Goal: Obtain resource: Obtain resource

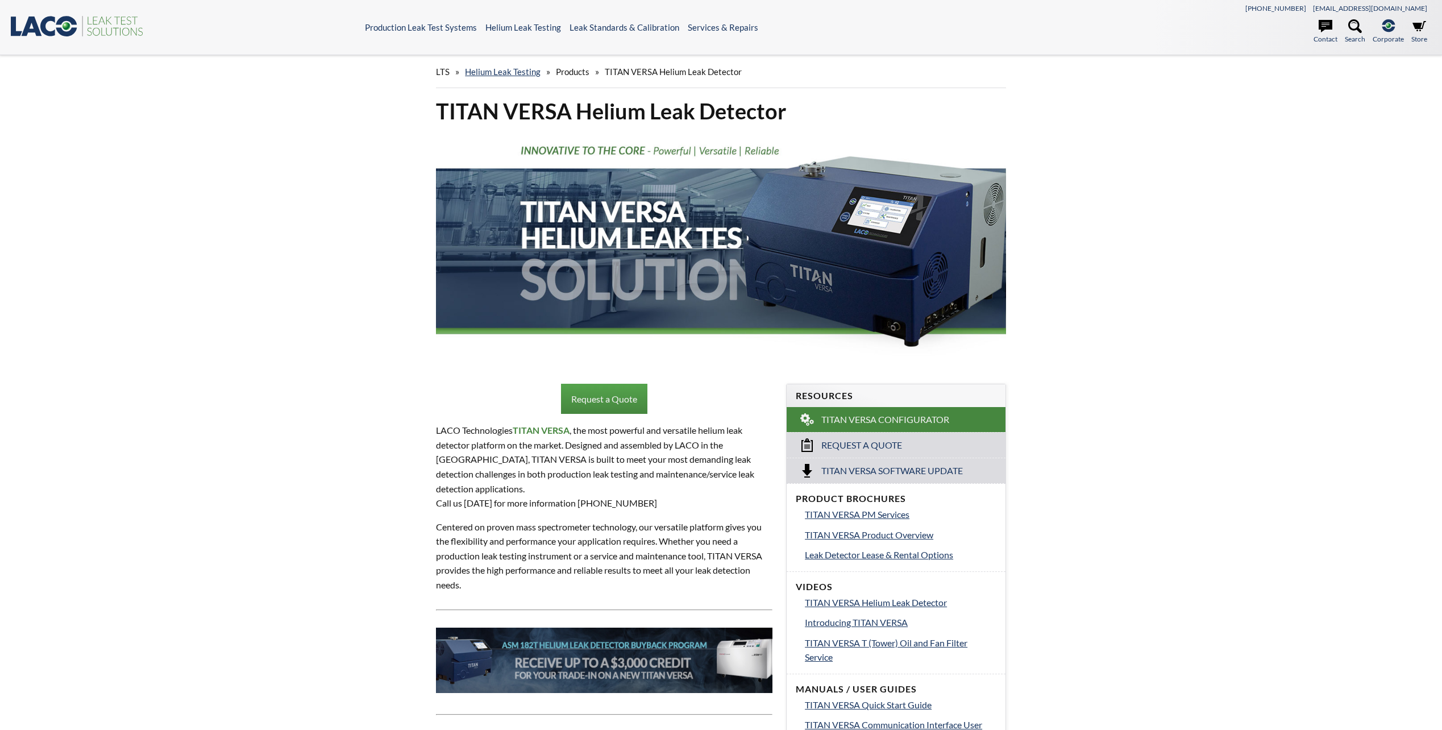
select select "Language Translate Widget"
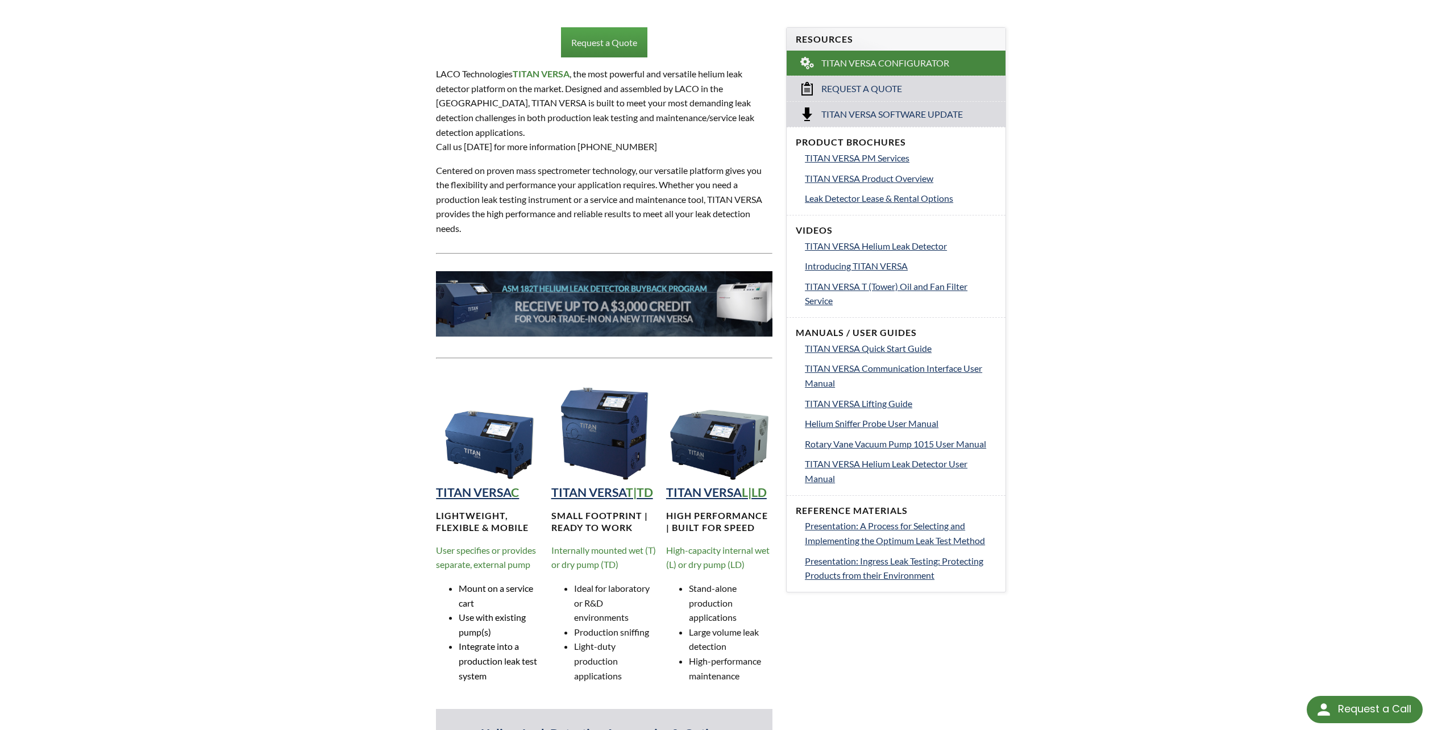
scroll to position [398, 0]
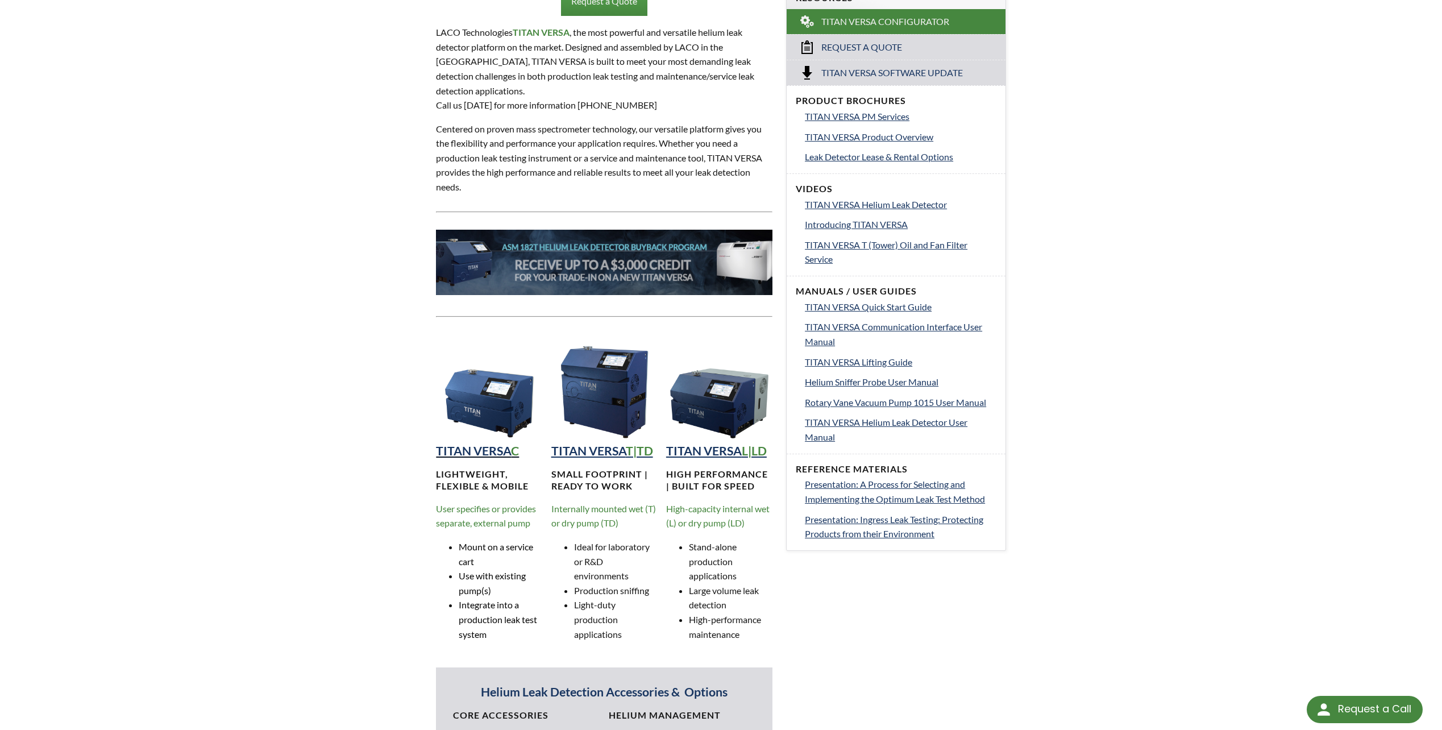
click at [498, 443] on strong "TITAN VERSA" at bounding box center [473, 450] width 75 height 15
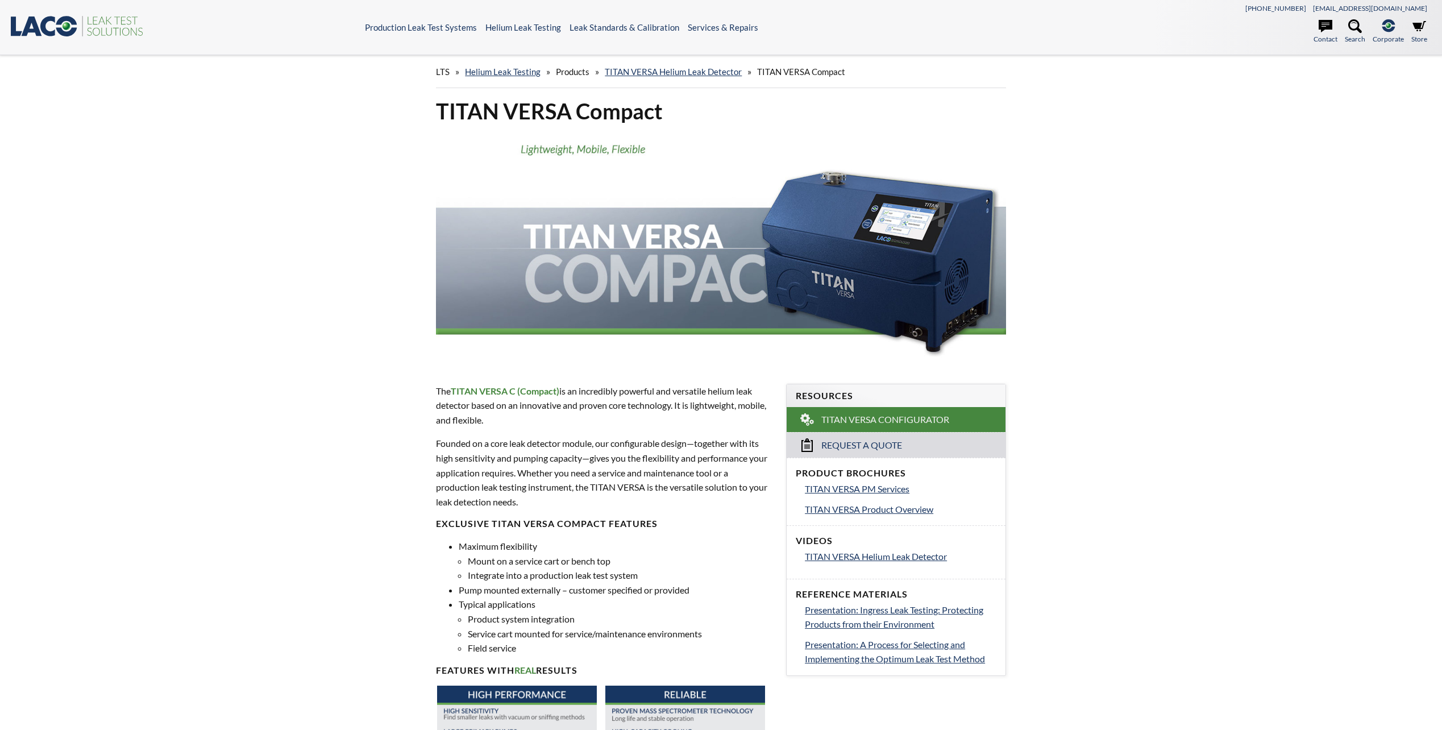
select select "Language Translate Widget"
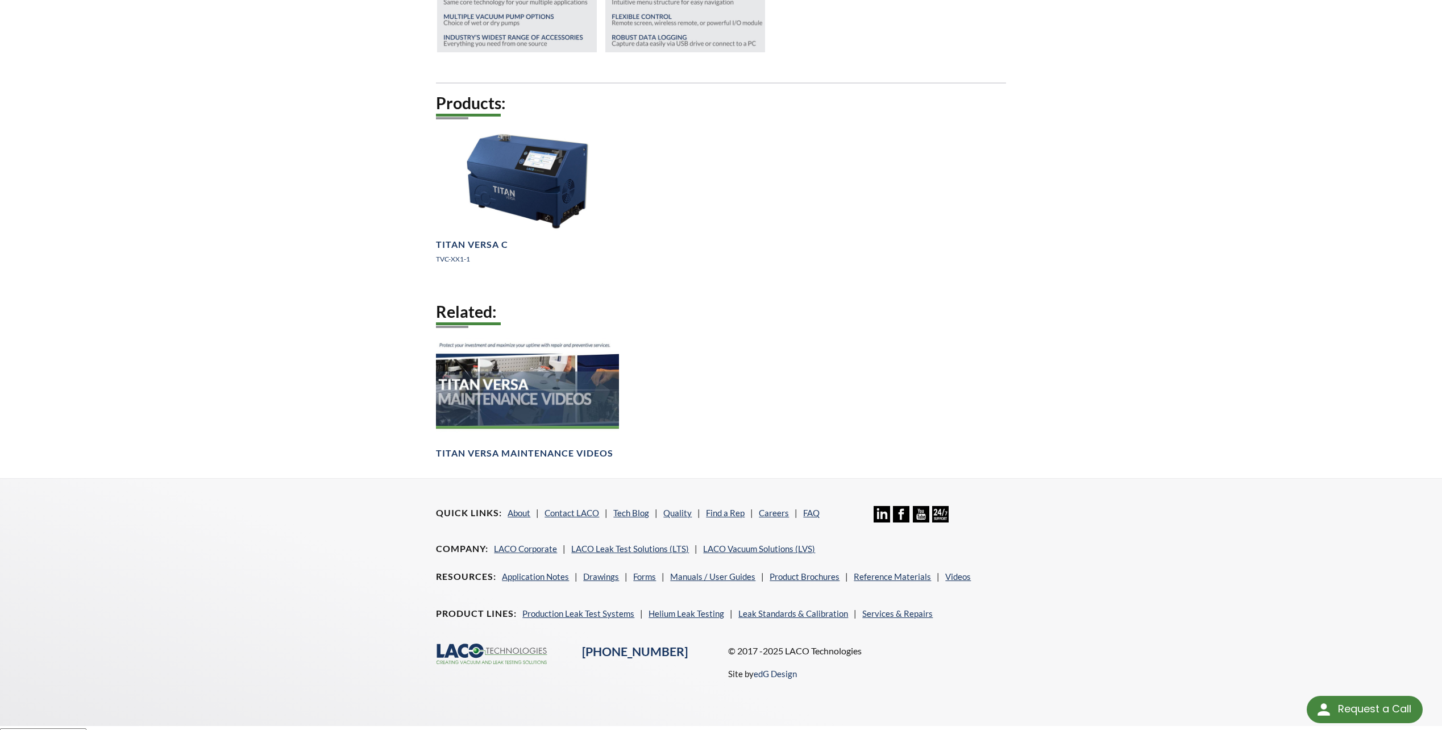
scroll to position [817, 0]
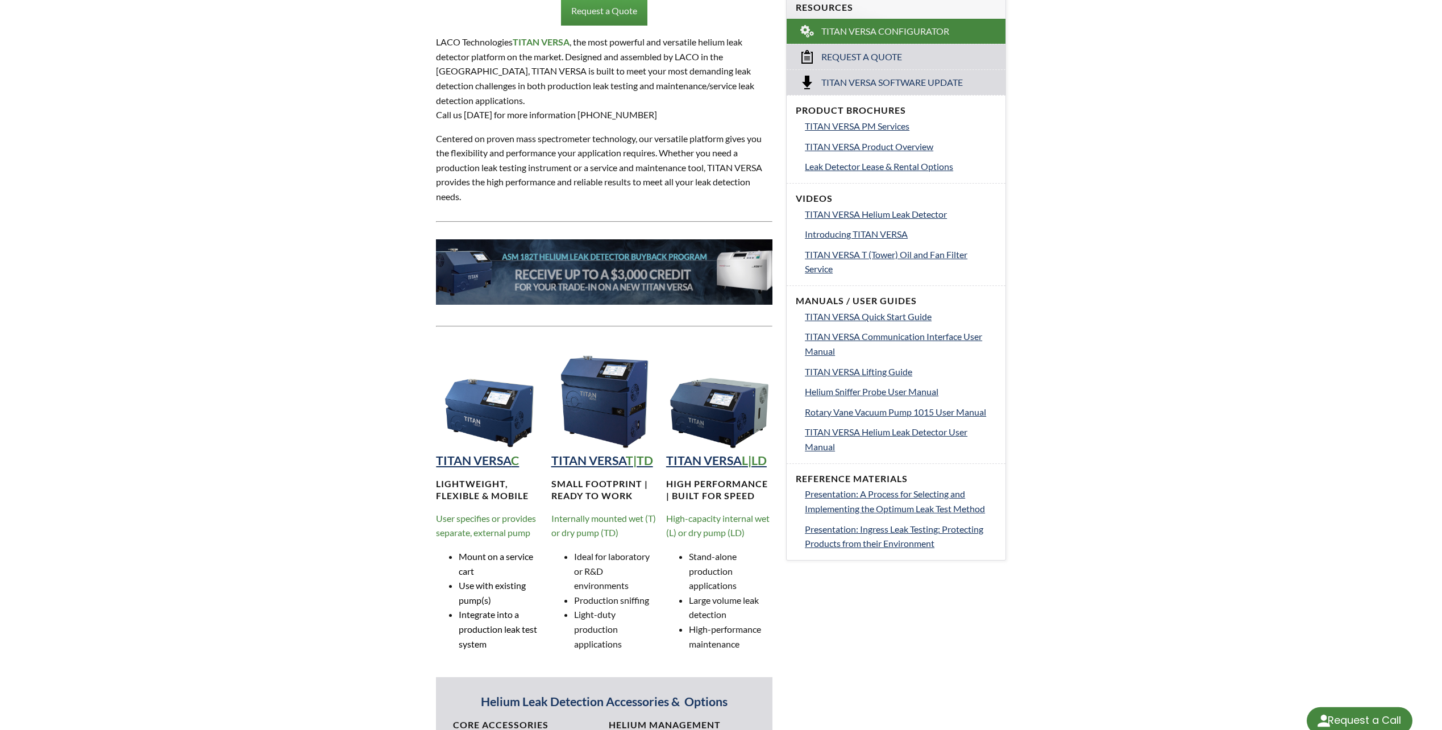
select select "Language Translate Widget"
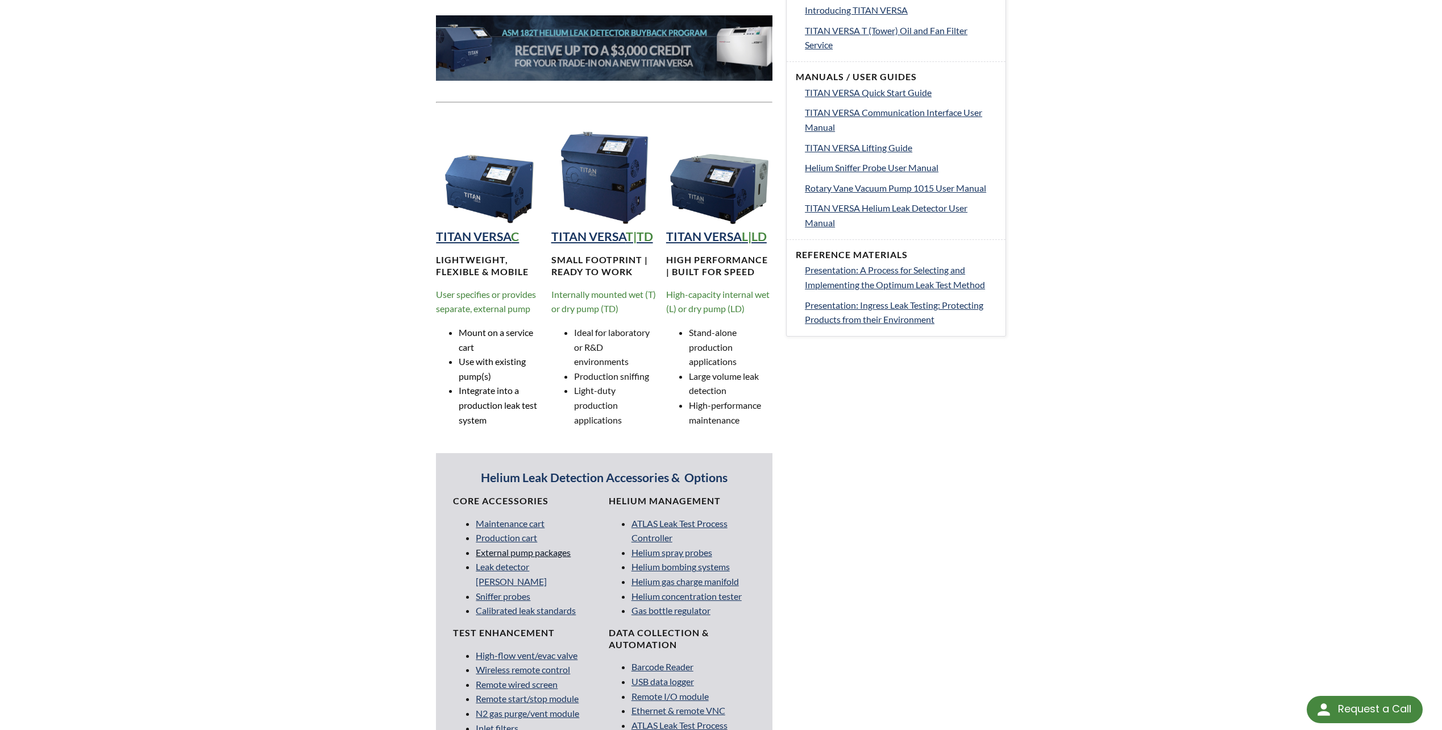
scroll to position [615, 0]
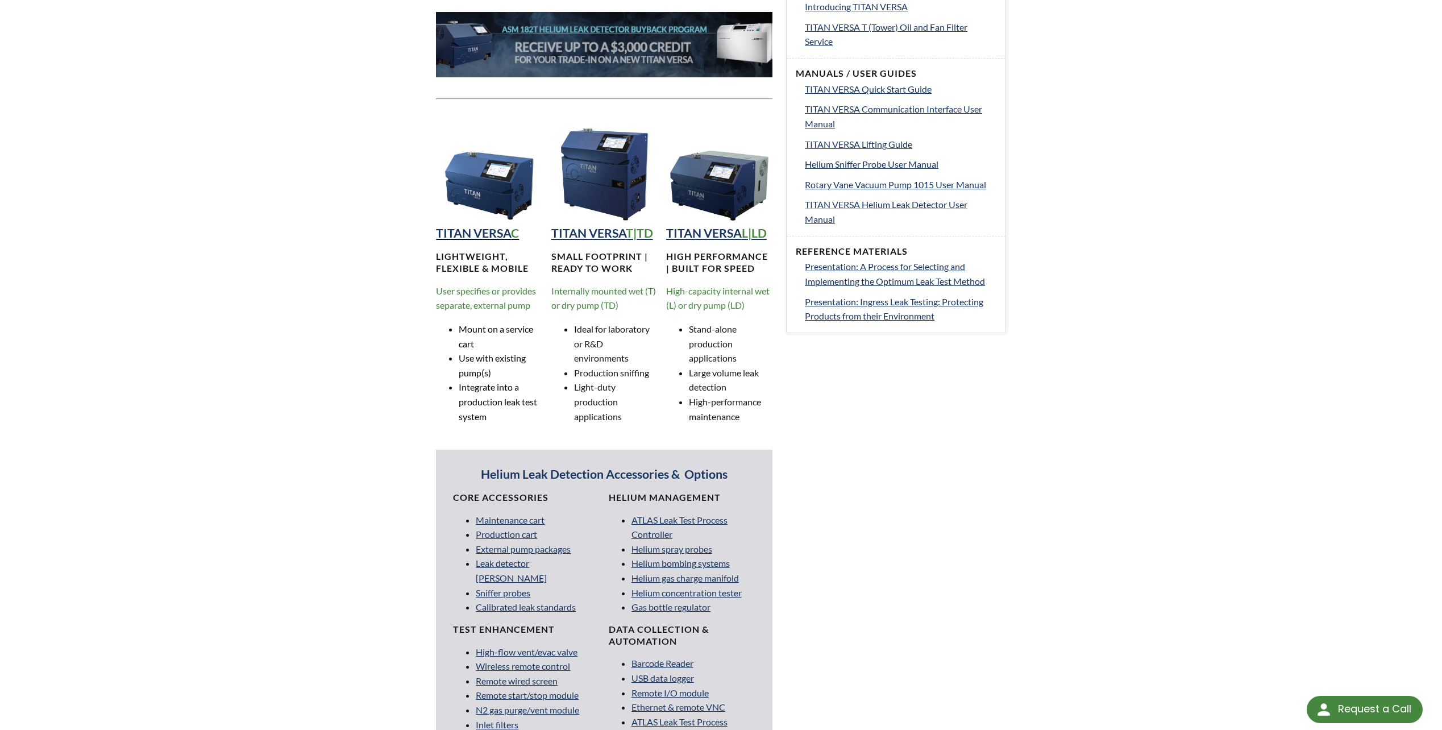
click at [496, 226] on strong "TITAN VERSA" at bounding box center [473, 233] width 75 height 15
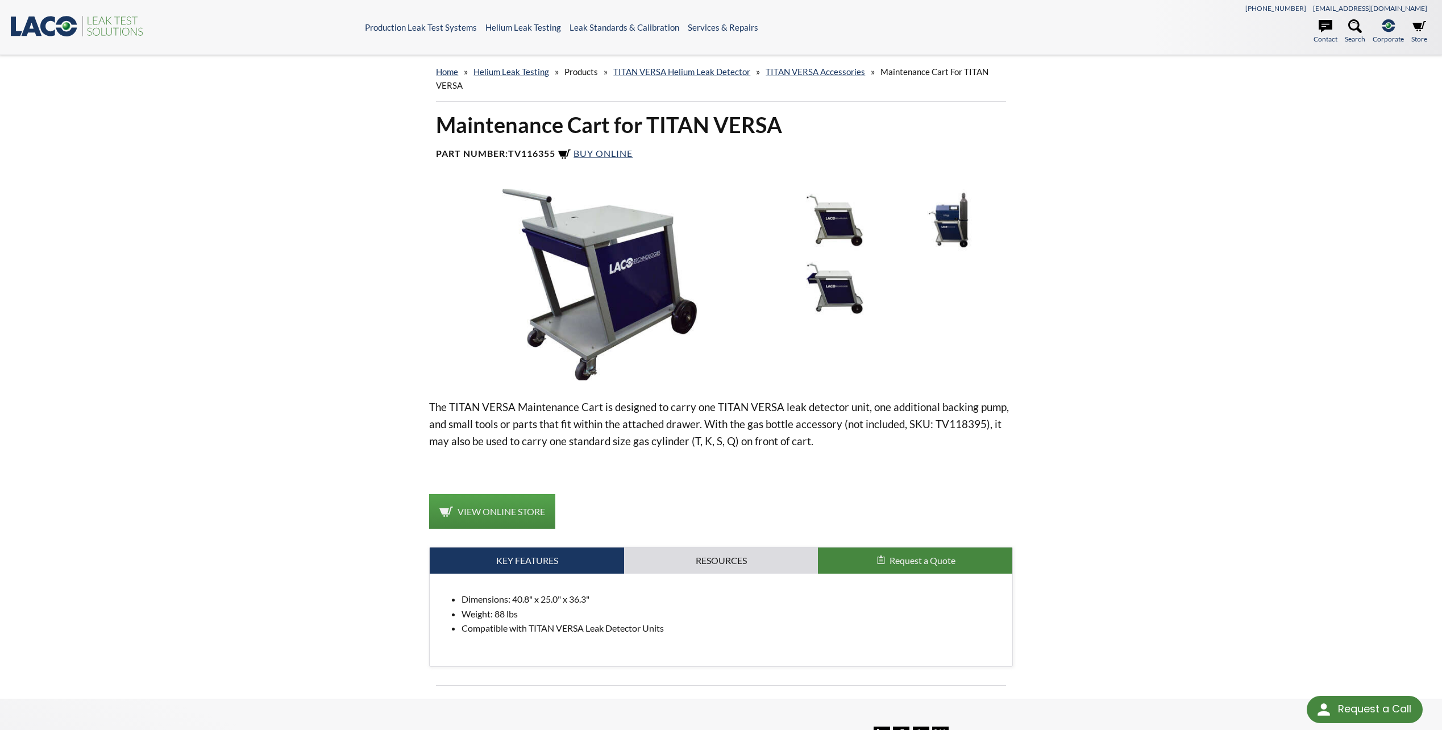
click at [952, 204] on img at bounding box center [951, 220] width 111 height 62
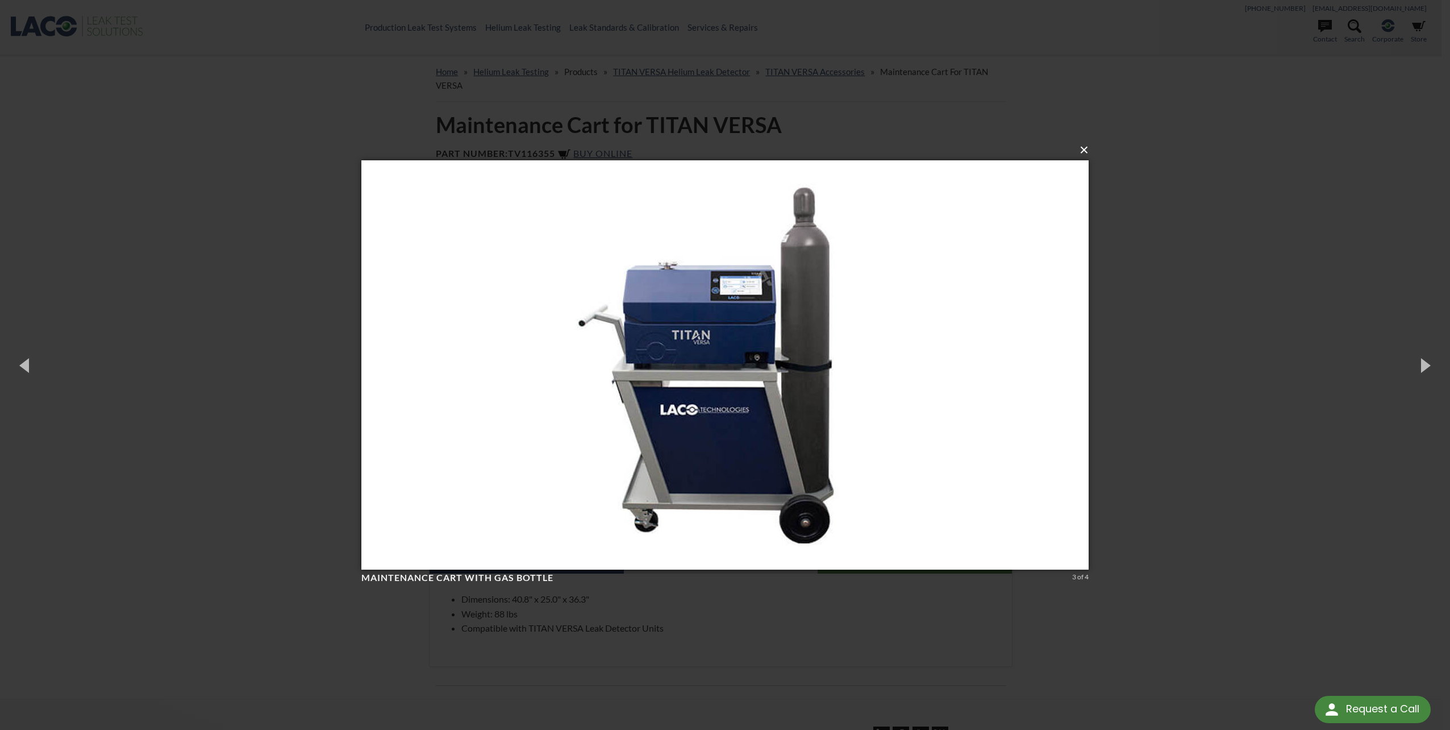
click at [1086, 151] on button "×" at bounding box center [728, 150] width 727 height 25
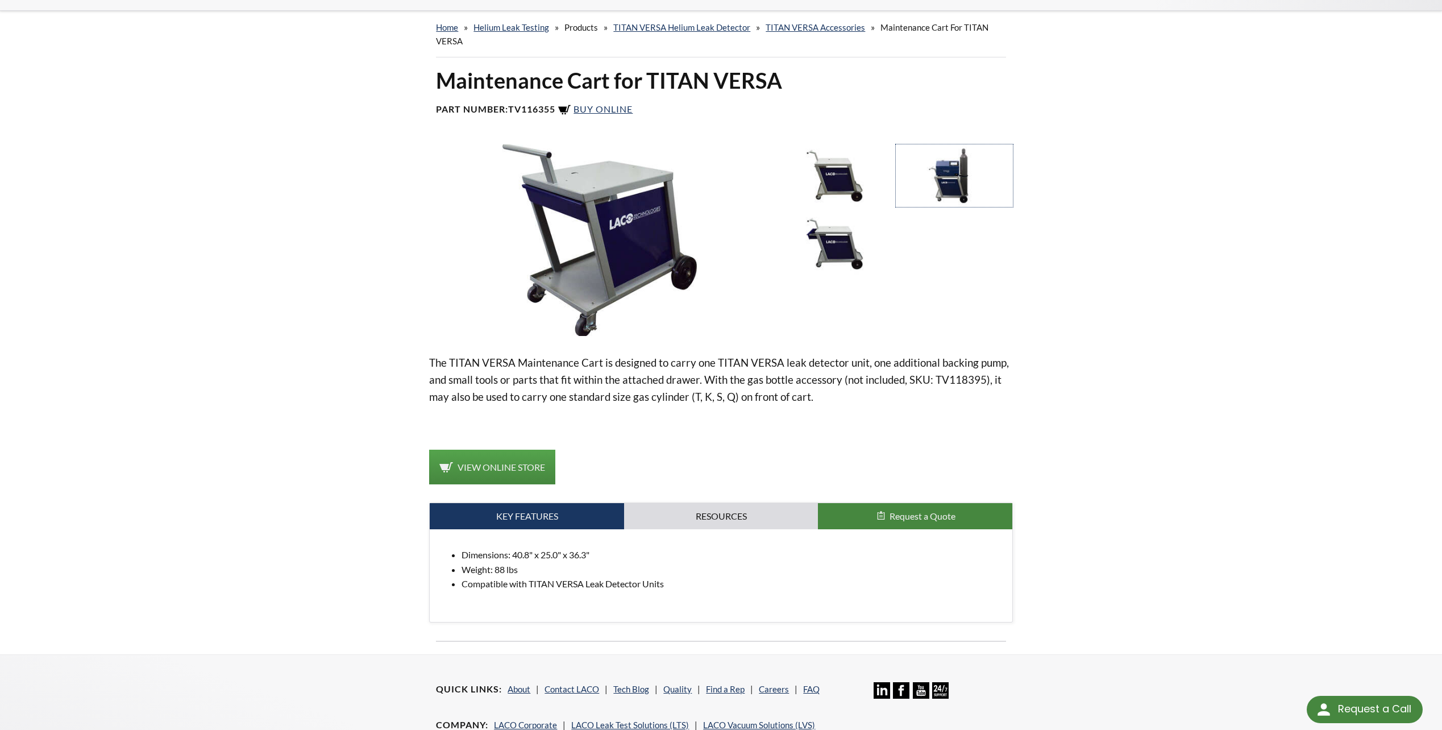
scroll to position [170, 0]
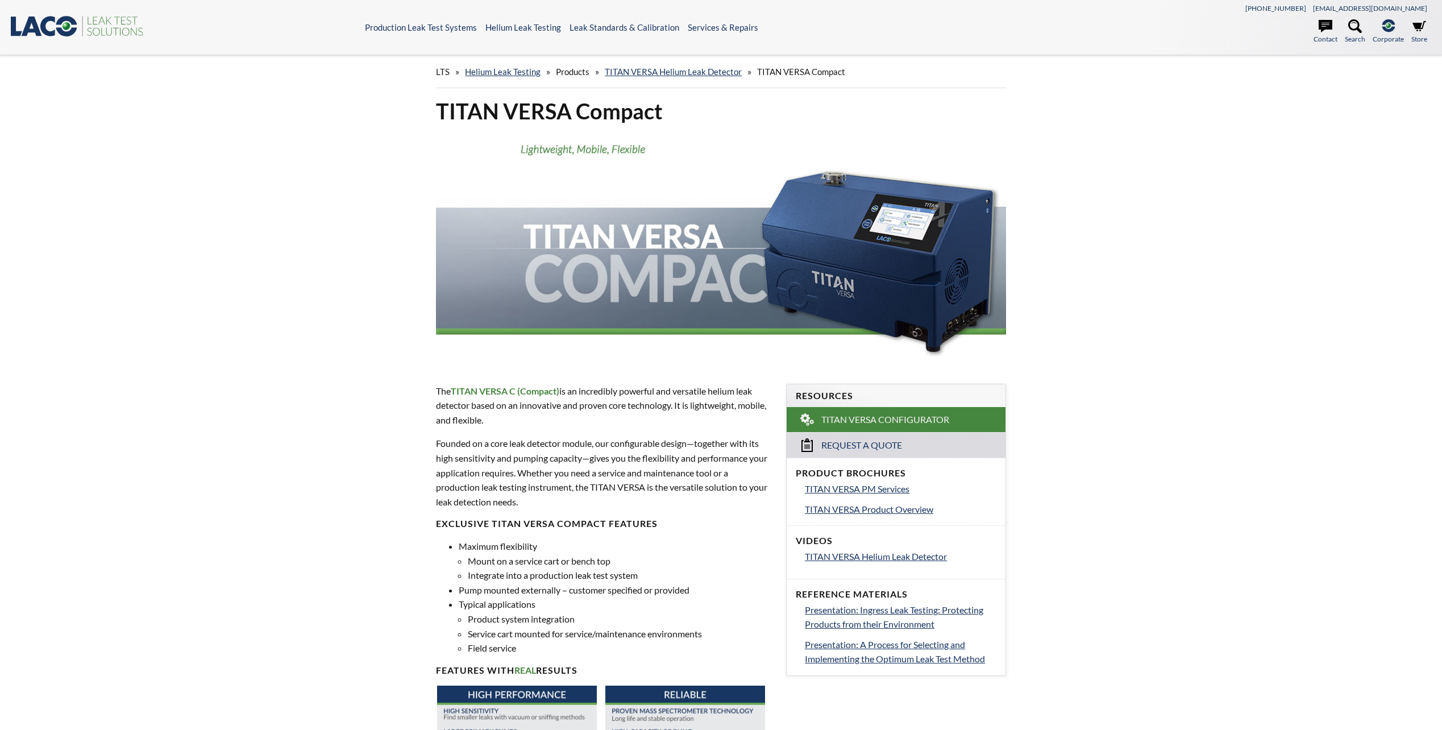
select select "Language Translate Widget"
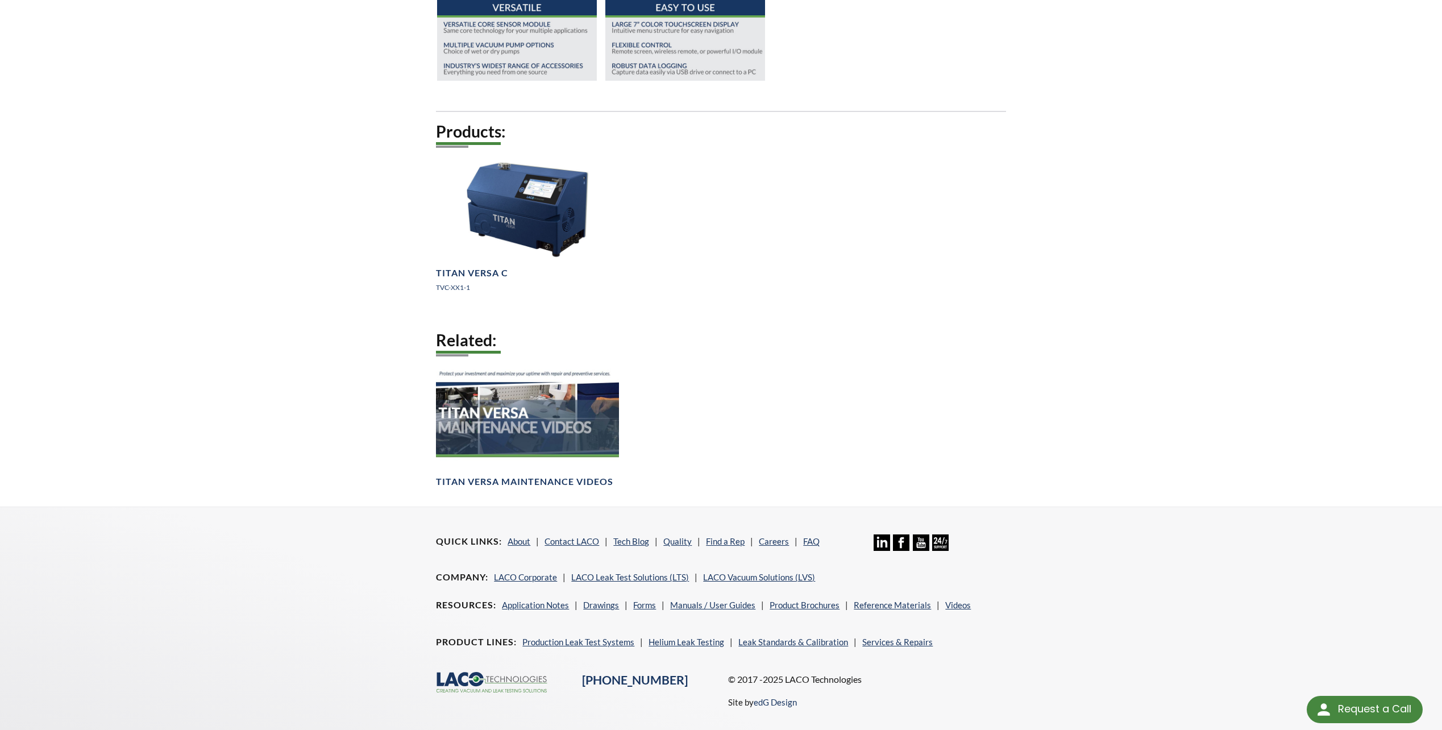
scroll to position [817, 0]
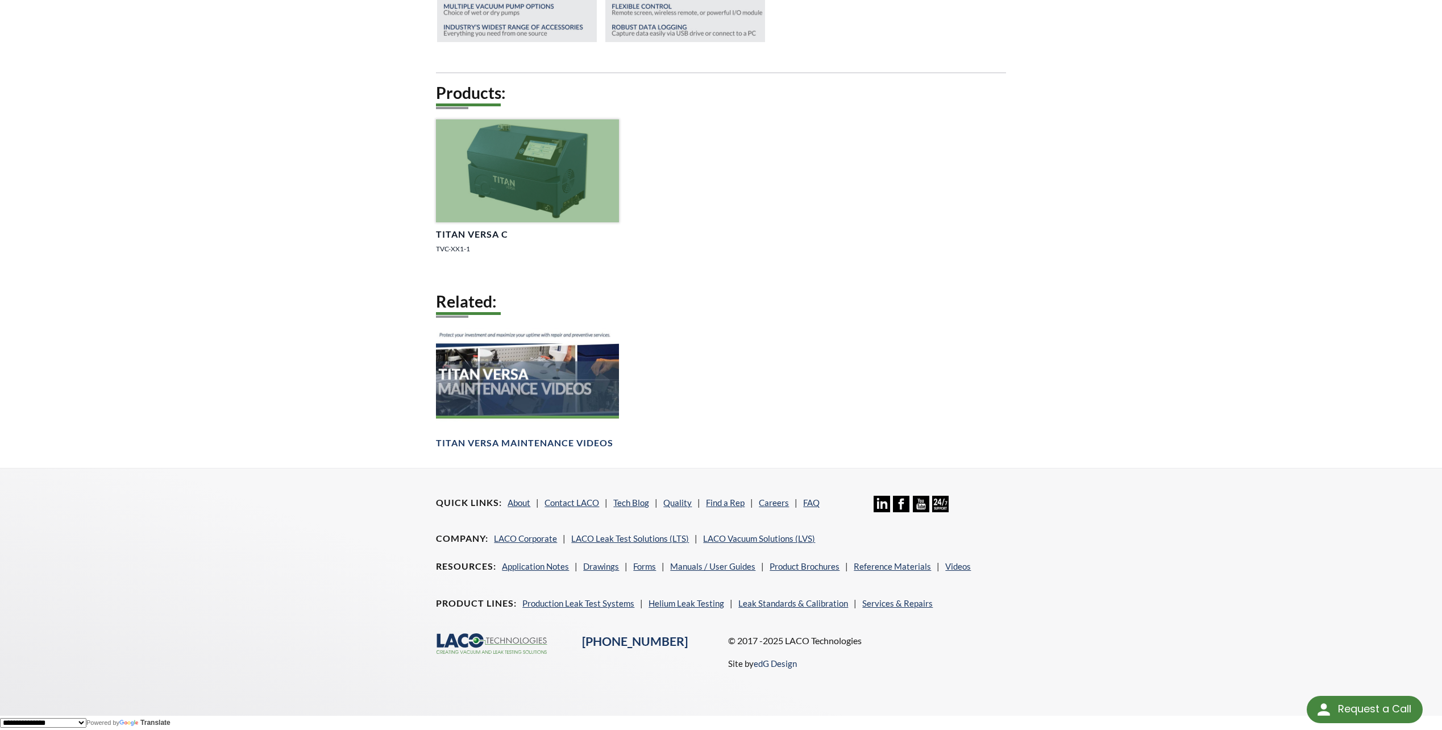
click at [486, 232] on h4 "TITAN VERSA C" at bounding box center [472, 234] width 72 height 12
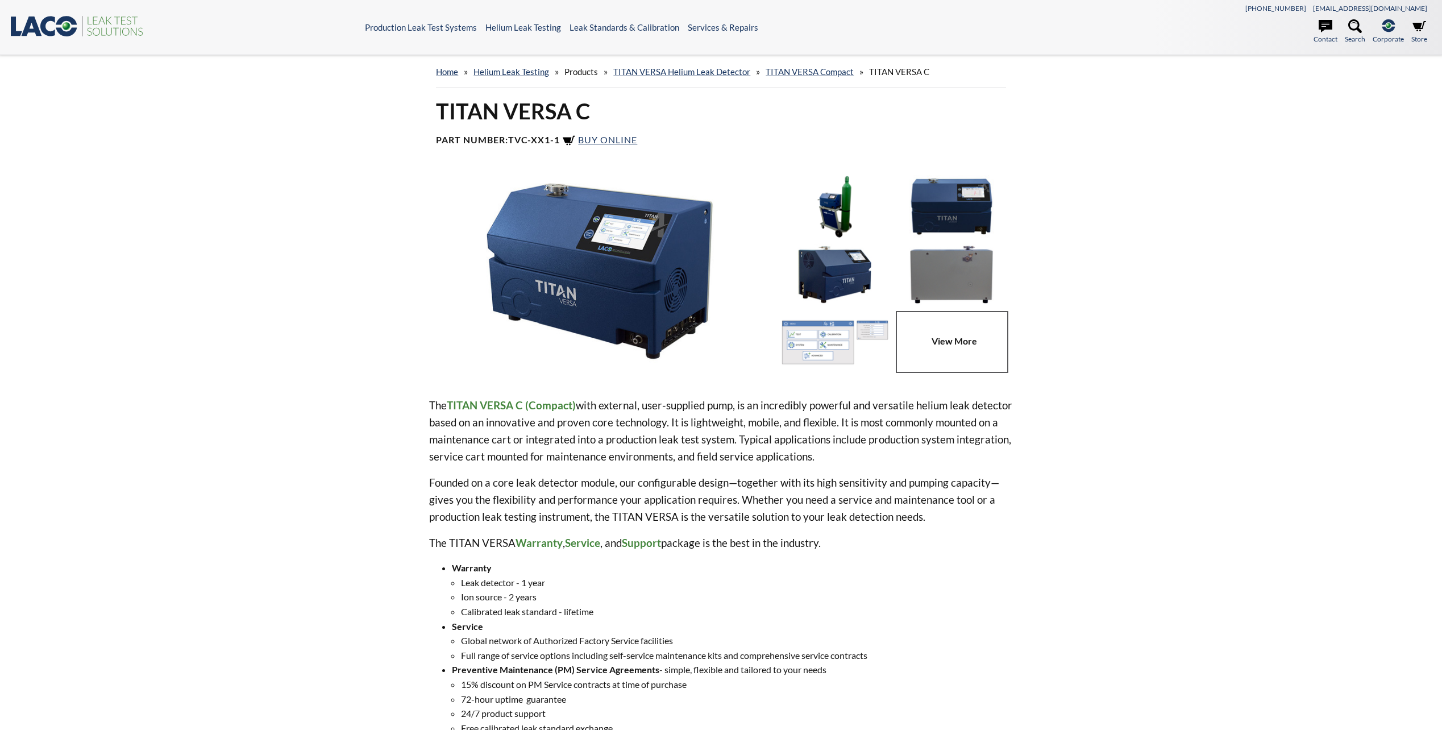
select select "Language Translate Widget"
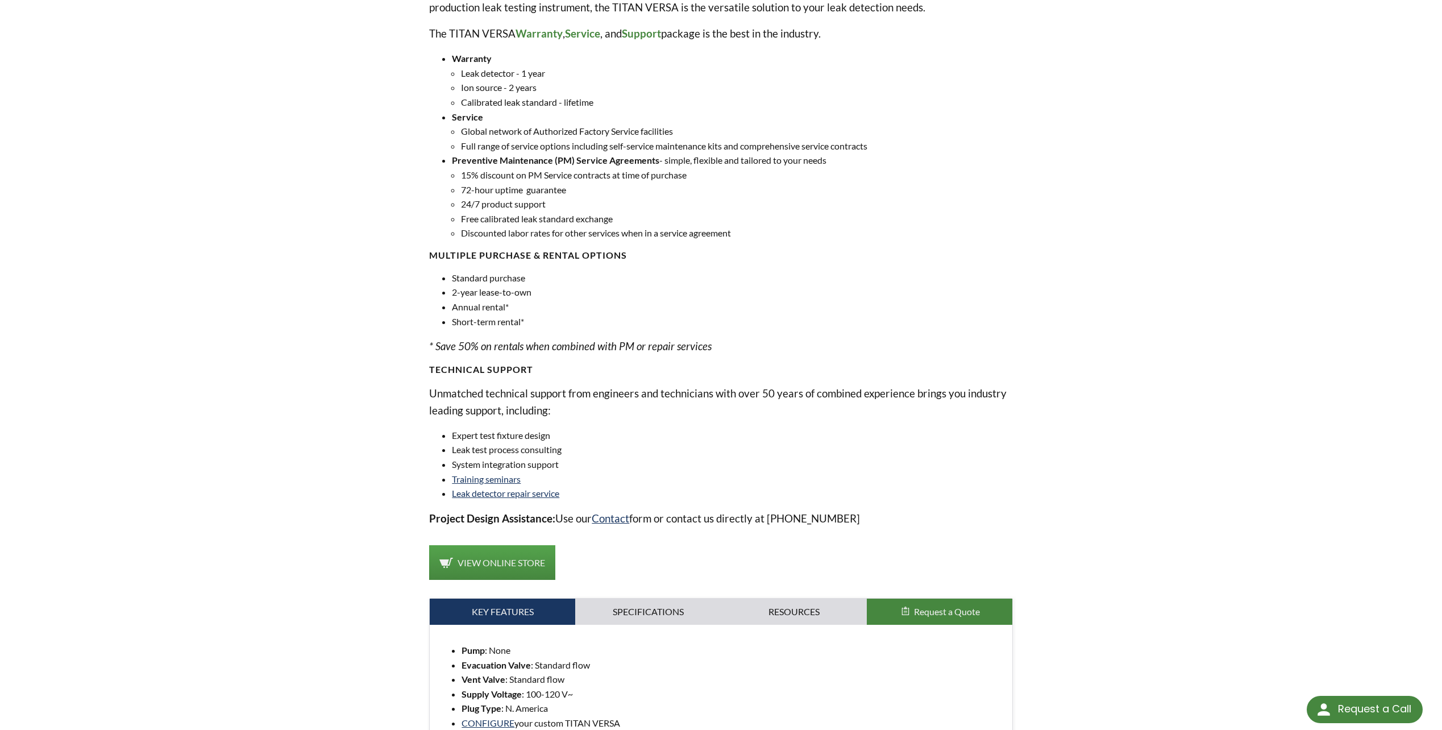
scroll to position [511, 0]
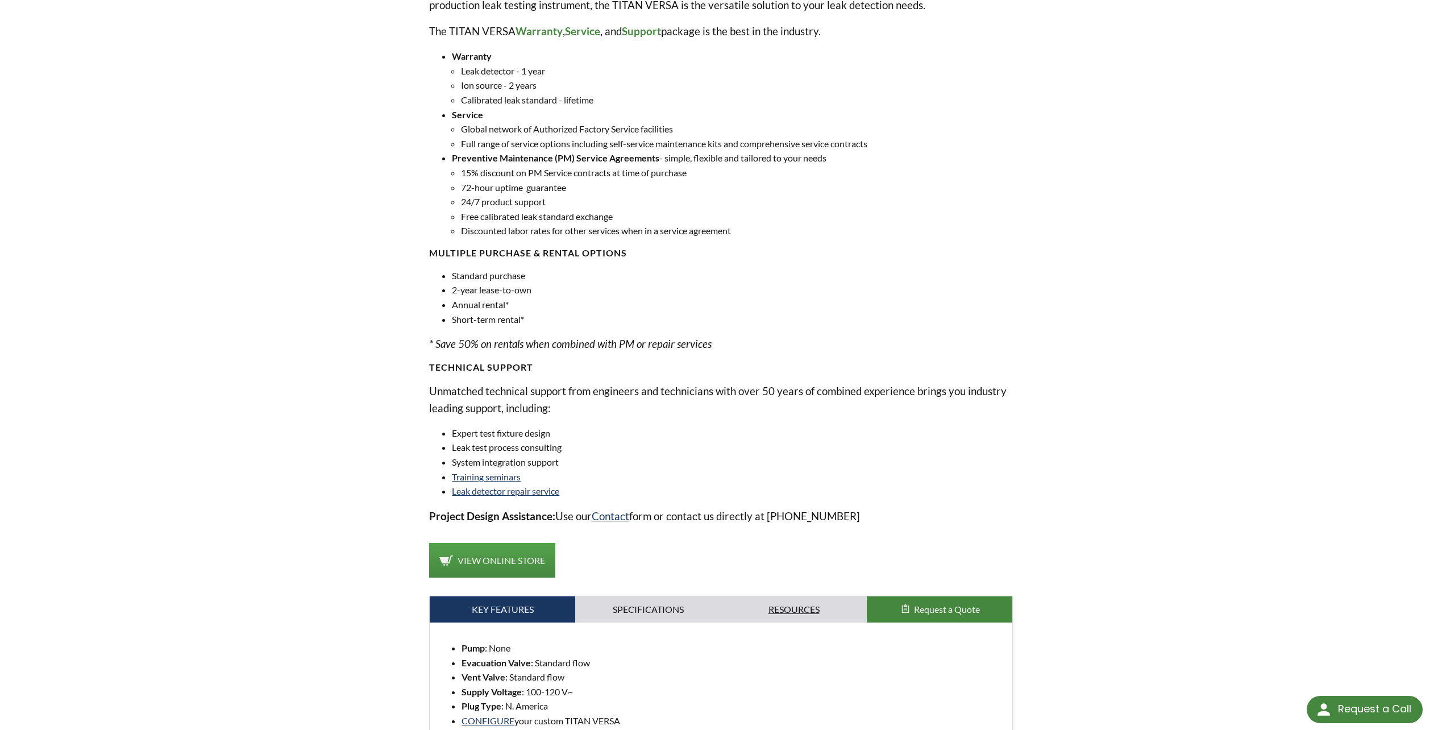
click at [776, 606] on link "Resources" at bounding box center [793, 609] width 145 height 26
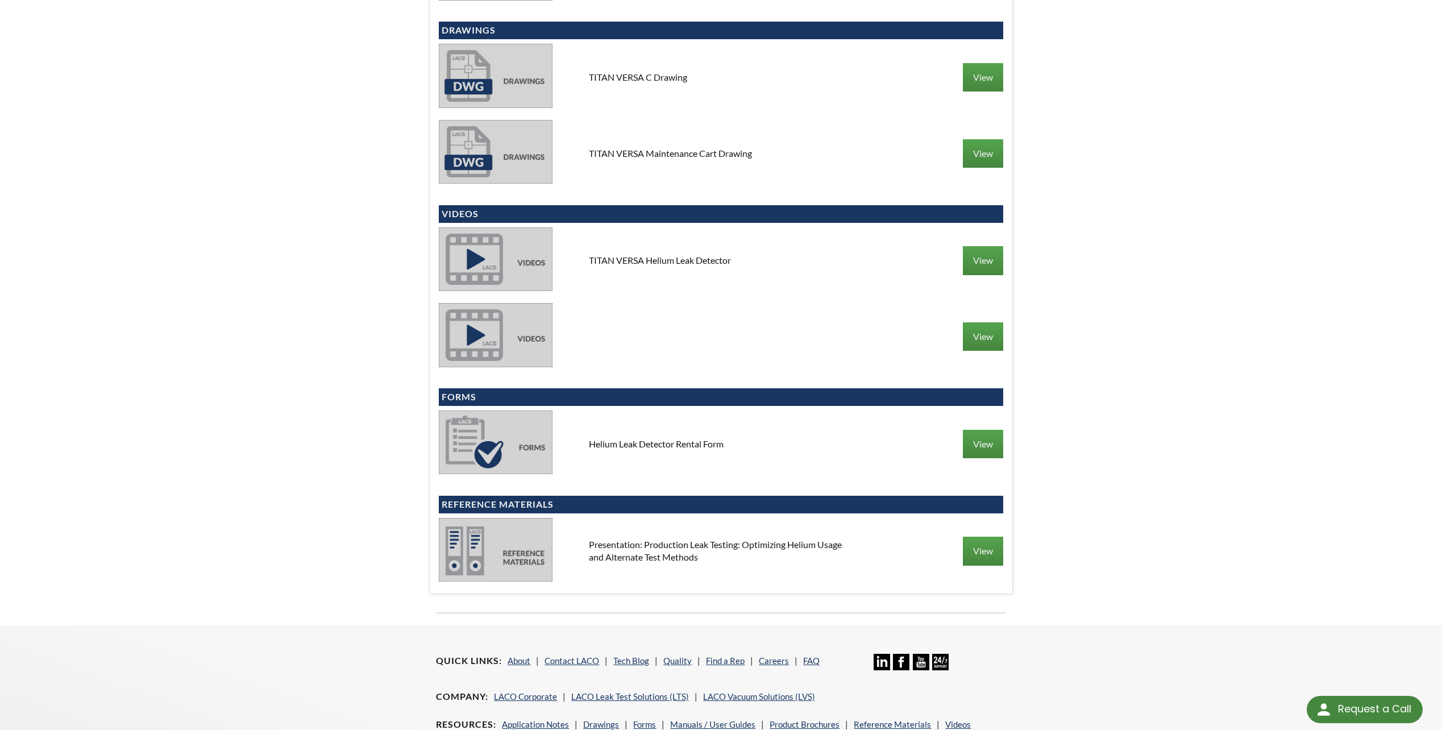
scroll to position [1762, 0]
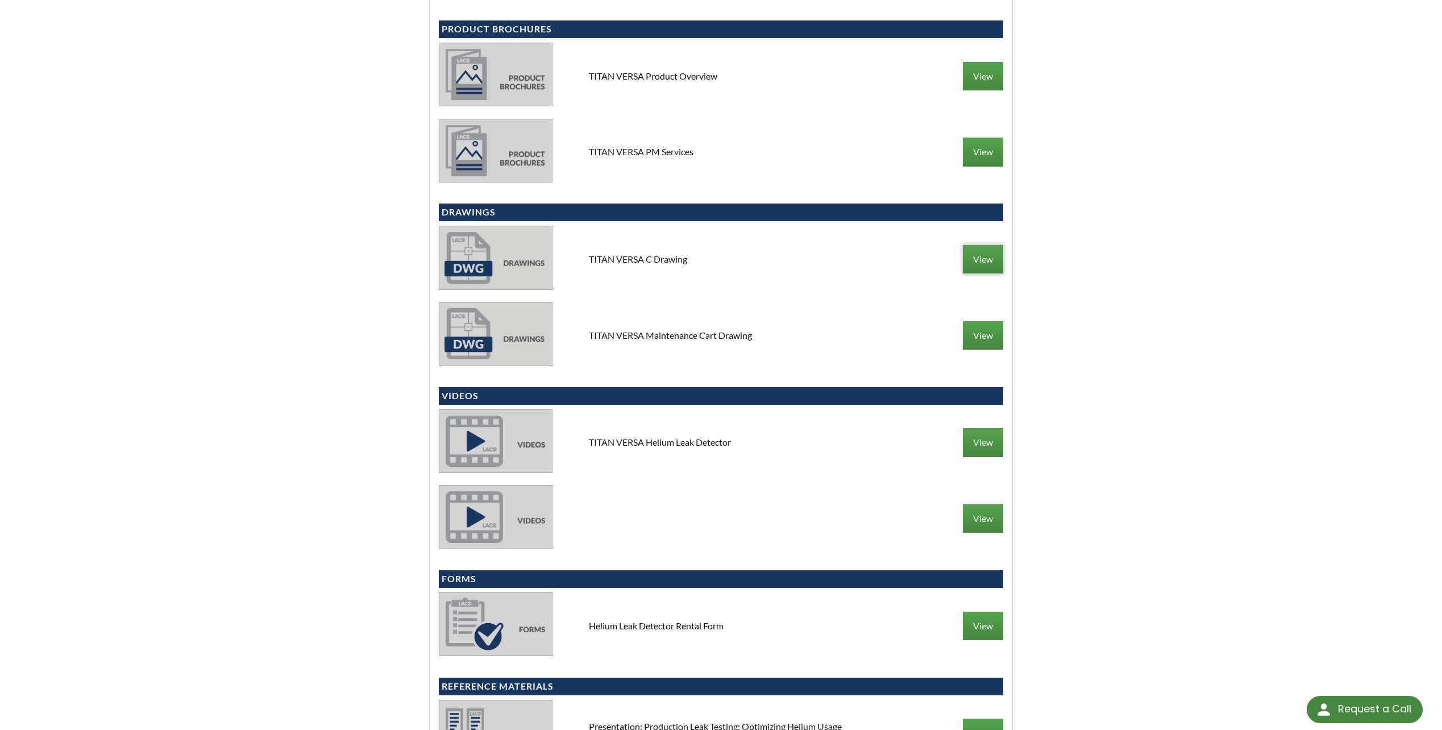
click at [990, 256] on link "View" at bounding box center [983, 259] width 40 height 28
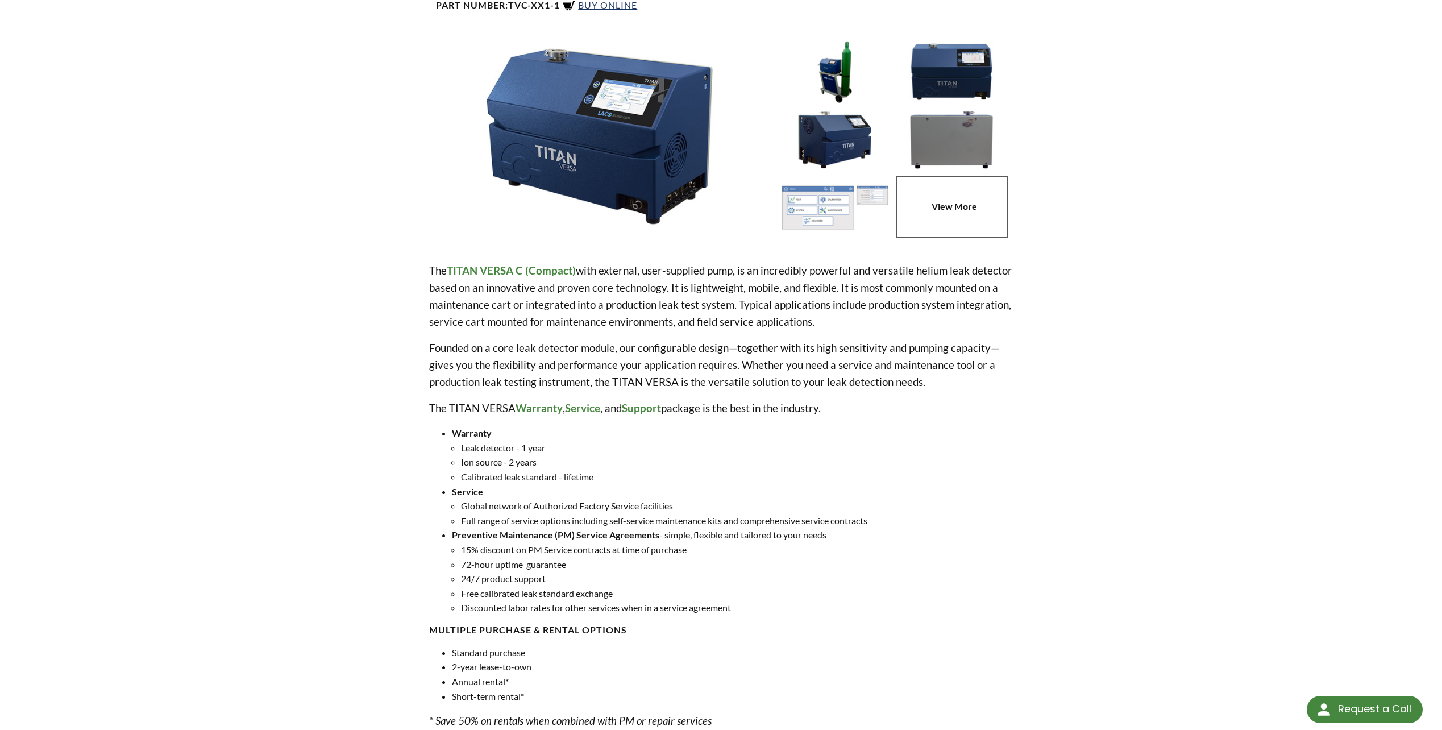
scroll to position [0, 0]
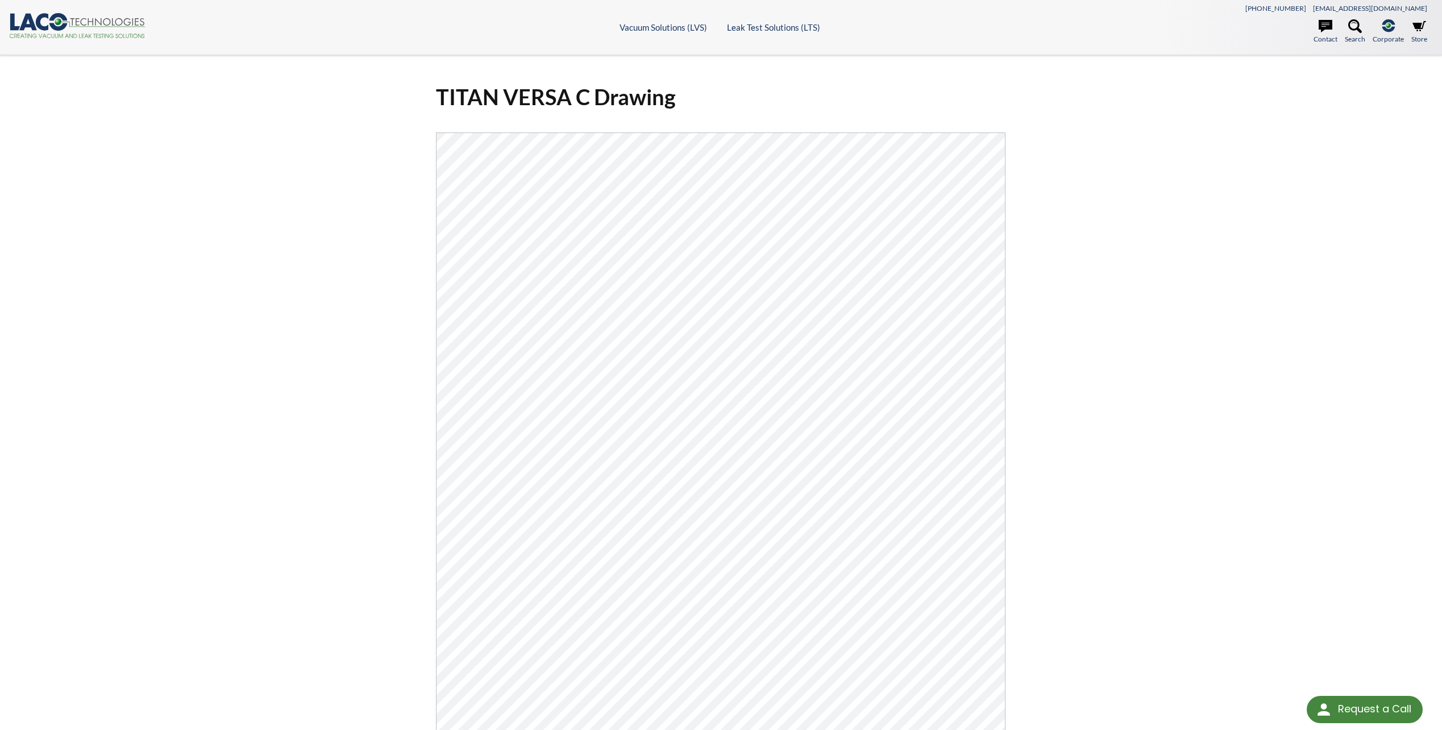
click at [1218, 311] on div "TITAN VERSA C Drawing Click Here To Download" at bounding box center [721, 477] width 1442 height 844
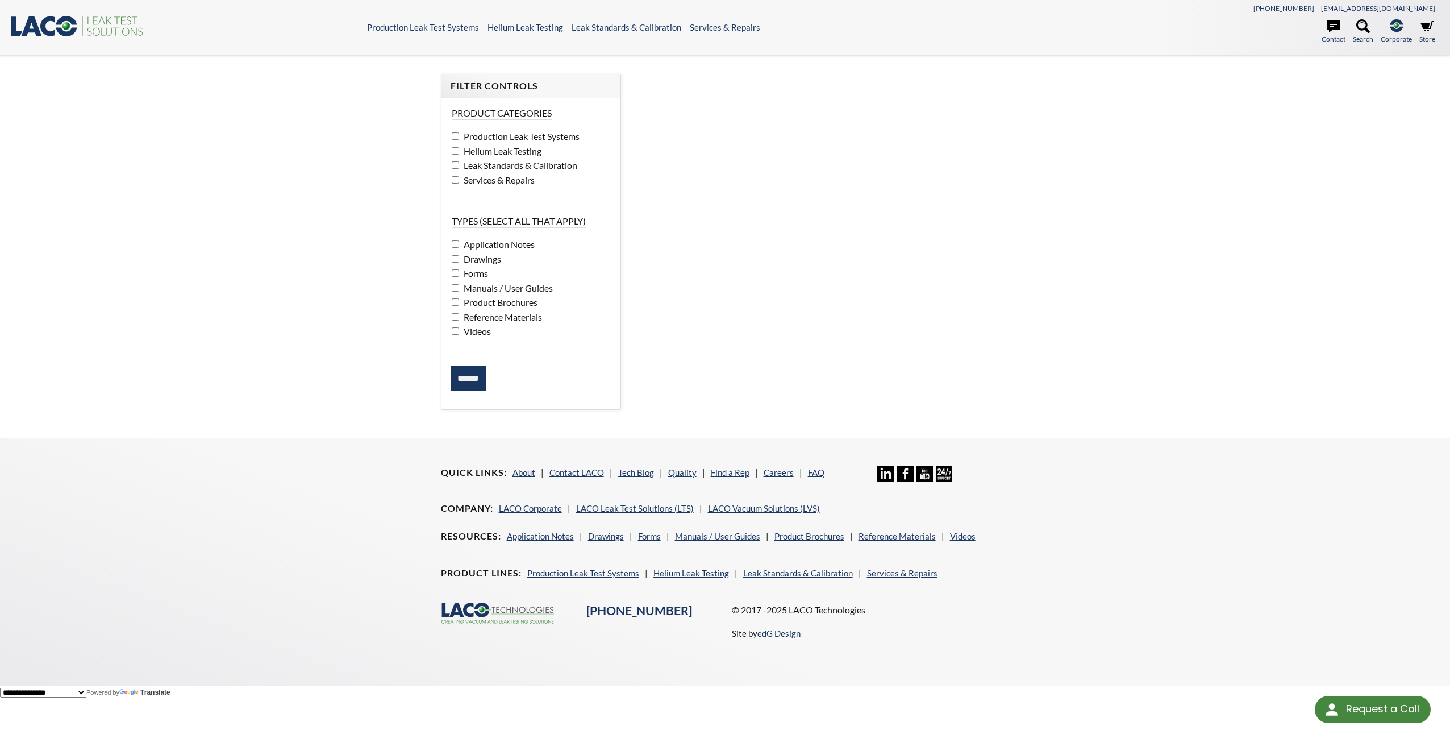
click at [482, 183] on span "Services & Repairs" at bounding box center [498, 179] width 74 height 11
click at [483, 393] on div "Product Categories Production Leak Test Systems Helium Leak Testing Leak Standa…" at bounding box center [532, 253] width 180 height 311
click at [471, 378] on input "******" at bounding box center [468, 378] width 35 height 25
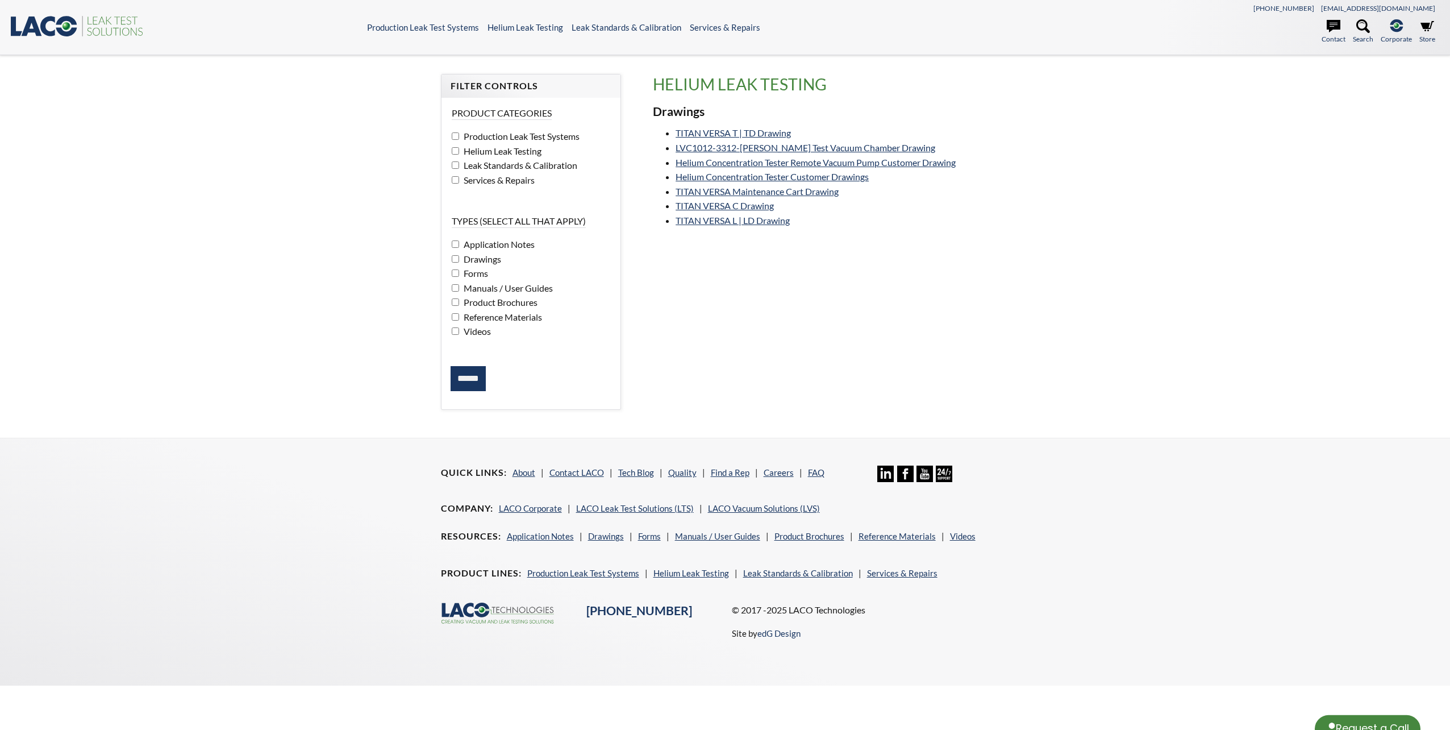
select select "Language Translate Widget"
click at [738, 207] on link "TITAN VERSA C Drawing" at bounding box center [725, 205] width 98 height 11
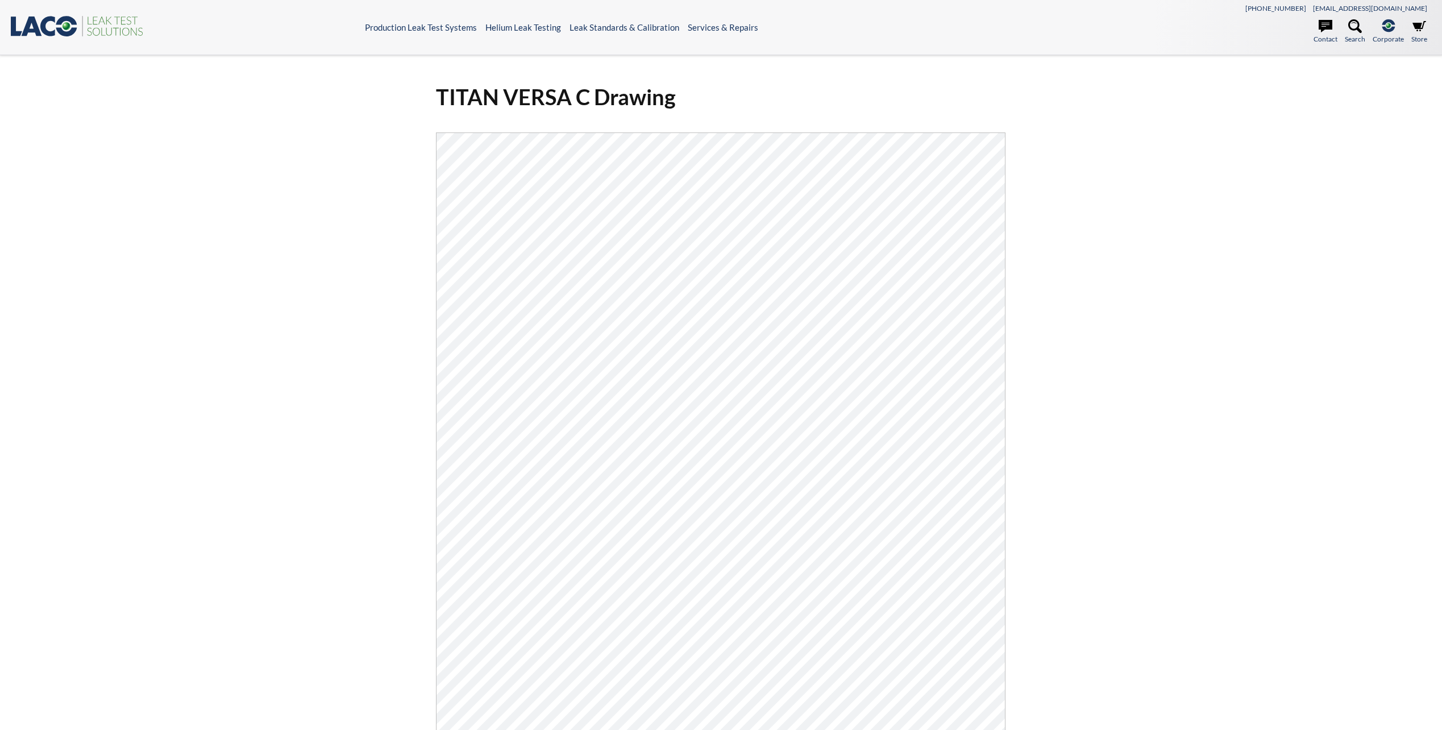
select select "Language Translate Widget"
